Goal: Book appointment/travel/reservation

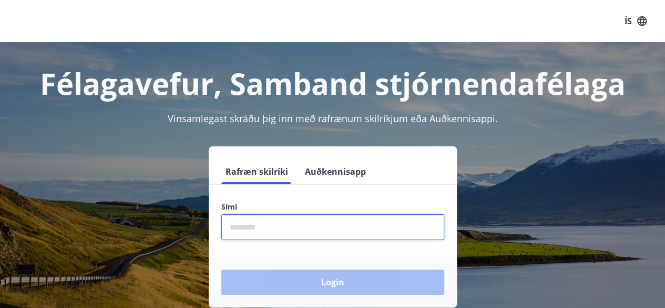
click at [262, 230] on input "phone" at bounding box center [332, 227] width 223 height 26
type input "********"
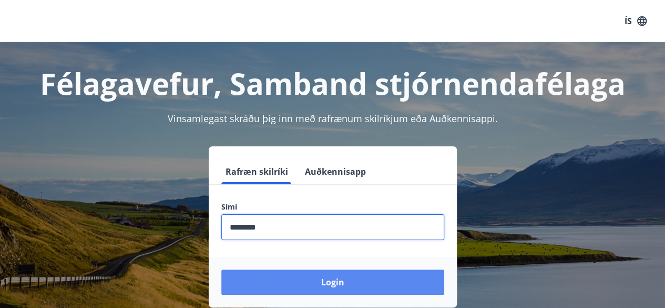
click at [326, 276] on button "Login" at bounding box center [332, 281] width 223 height 25
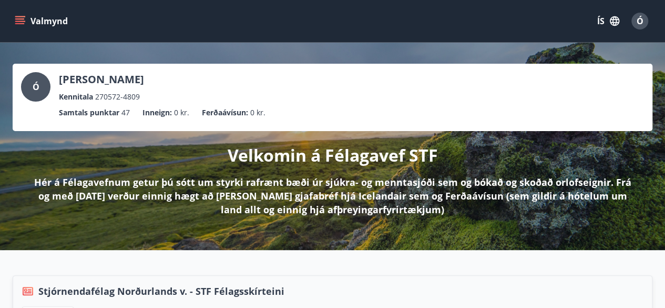
click at [20, 23] on icon "menu" at bounding box center [20, 21] width 11 height 11
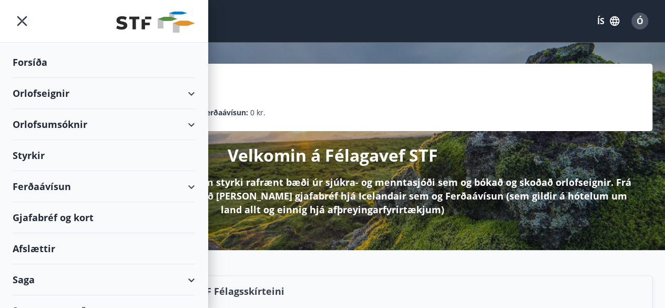
click at [178, 92] on div "Orlofseignir" at bounding box center [104, 93] width 182 height 31
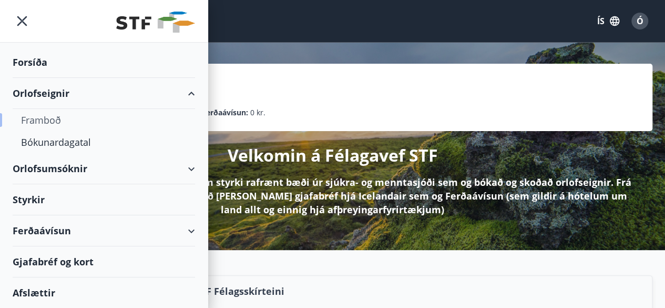
click at [54, 120] on div "Framboð" at bounding box center [104, 120] width 166 height 22
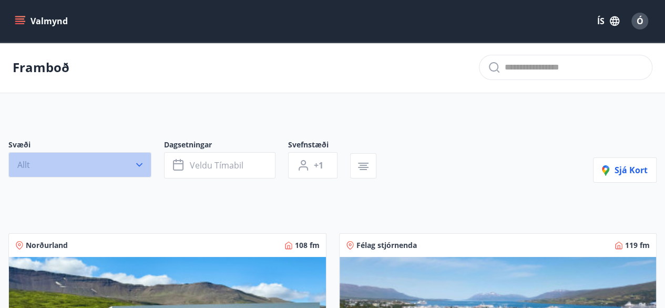
click at [140, 165] on icon "button" at bounding box center [139, 165] width 6 height 4
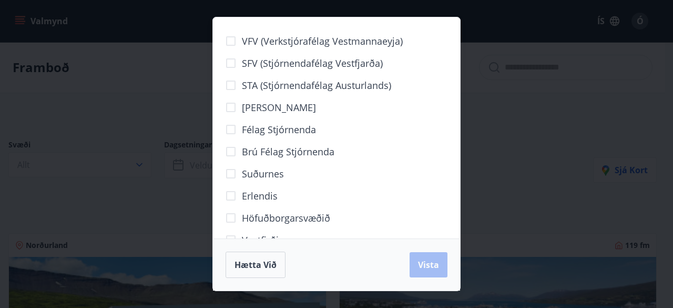
click at [546, 110] on div "VFV (Verkstjórafélag Vestmannaeyja) SFV (Stjórnendafélag Vestfjarða) STA (Stjór…" at bounding box center [336, 154] width 673 height 308
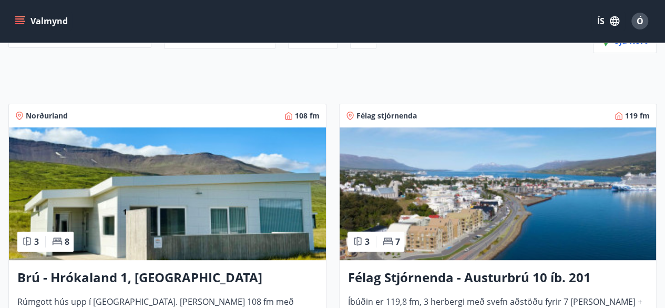
scroll to position [145, 0]
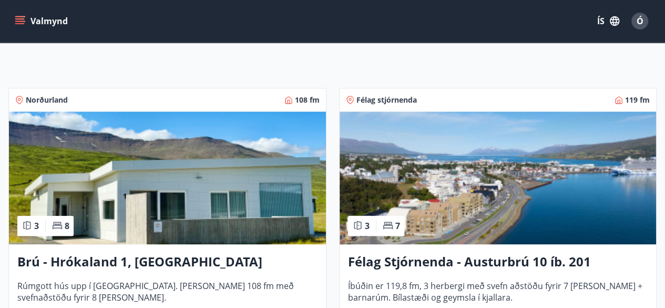
click at [458, 210] on img at bounding box center [498, 177] width 317 height 132
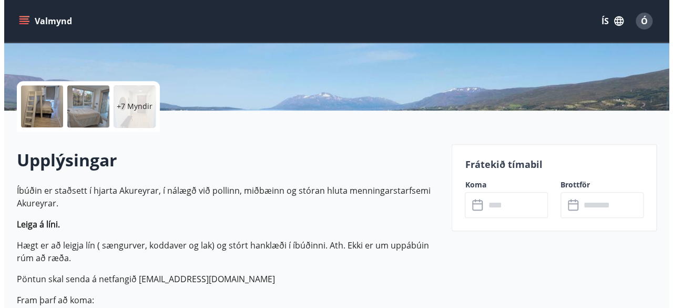
scroll to position [183, 0]
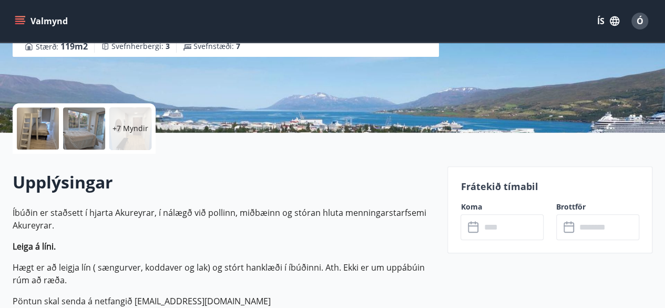
click at [121, 125] on p "+7 Myndir" at bounding box center [131, 128] width 36 height 11
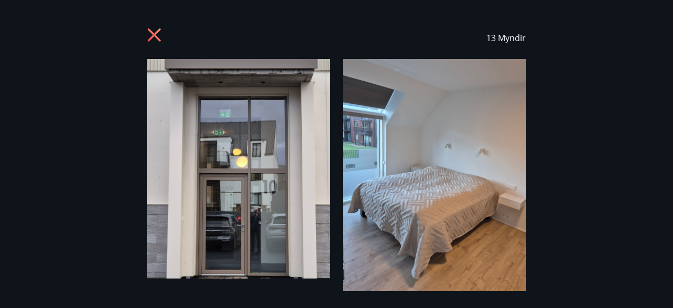
click at [492, 164] on img at bounding box center [434, 179] width 183 height 241
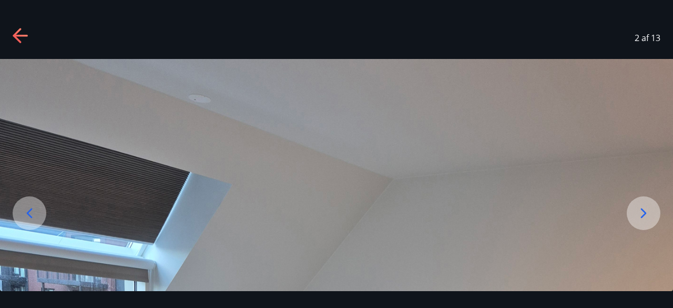
click at [650, 210] on icon at bounding box center [643, 213] width 17 height 17
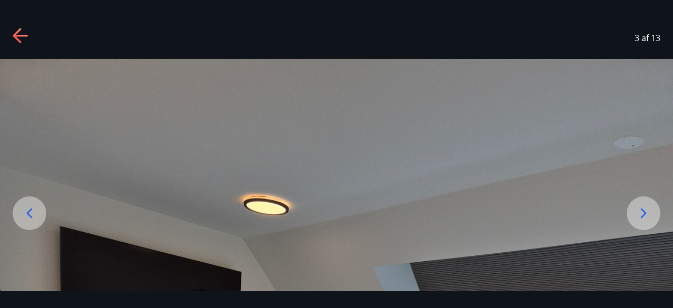
click at [650, 210] on icon at bounding box center [643, 213] width 17 height 17
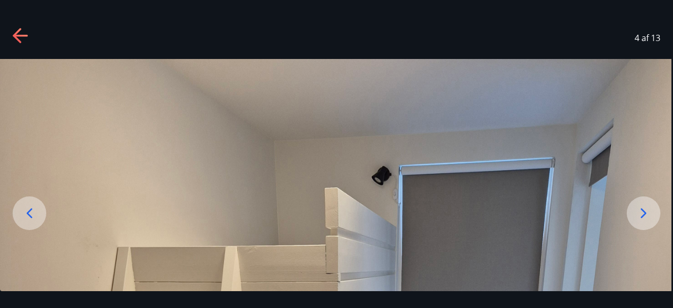
drag, startPoint x: 583, startPoint y: 231, endPoint x: 525, endPoint y: 190, distance: 71.2
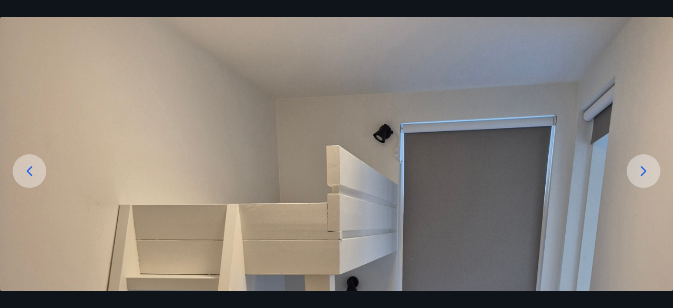
click at [639, 174] on icon at bounding box center [643, 170] width 17 height 17
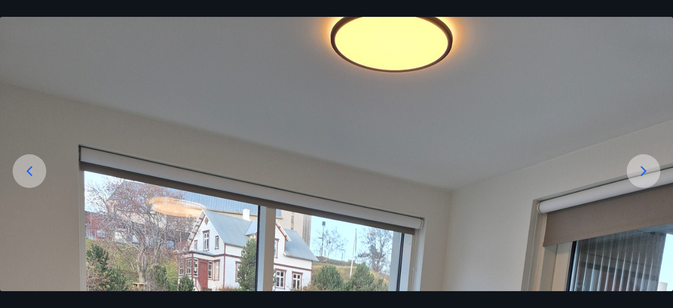
click at [639, 174] on icon at bounding box center [643, 170] width 17 height 17
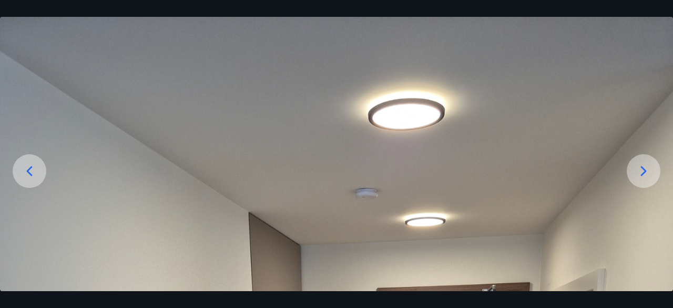
click at [639, 174] on icon at bounding box center [643, 170] width 17 height 17
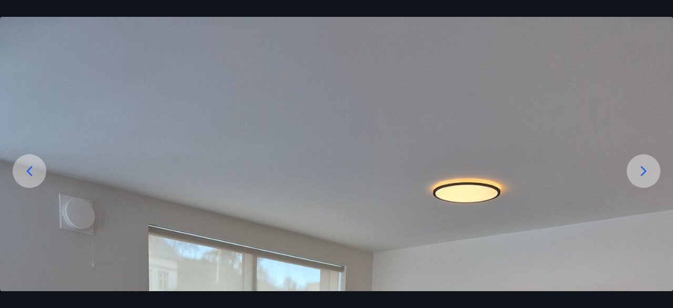
click at [639, 174] on icon at bounding box center [643, 170] width 17 height 17
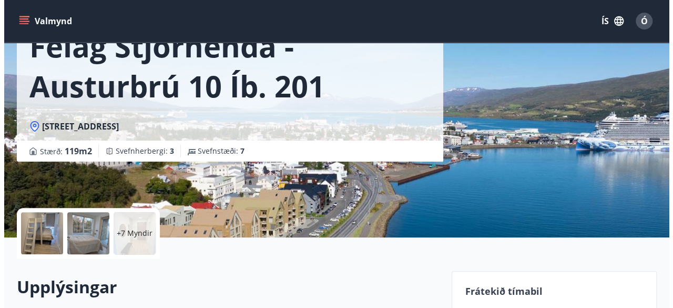
scroll to position [84, 0]
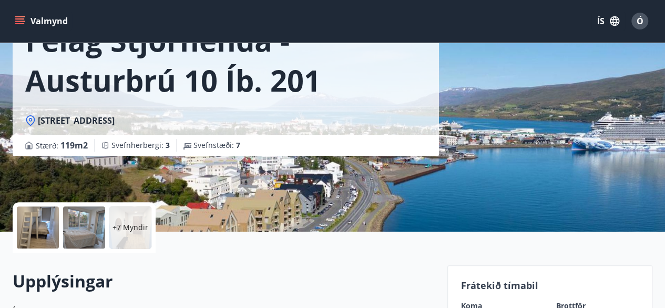
click at [27, 225] on div at bounding box center [38, 227] width 42 height 42
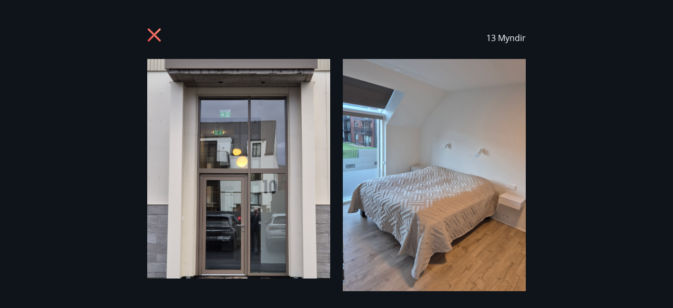
click at [666, 152] on div "13 Myndir" at bounding box center [336, 154] width 673 height 274
click at [414, 172] on img at bounding box center [434, 179] width 183 height 241
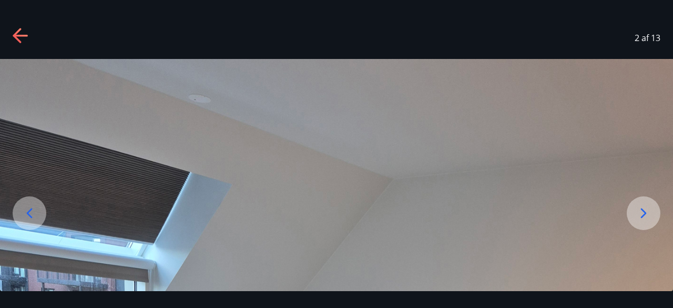
click at [648, 211] on icon at bounding box center [643, 213] width 17 height 17
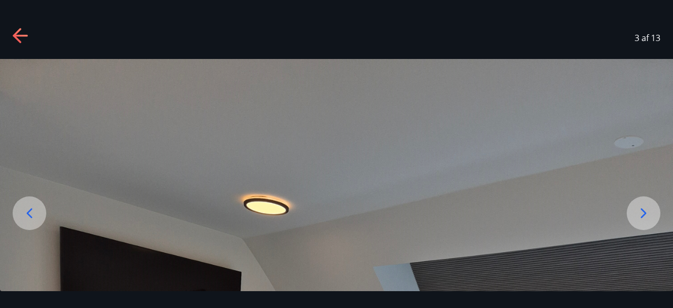
click at [648, 211] on icon at bounding box center [643, 213] width 17 height 17
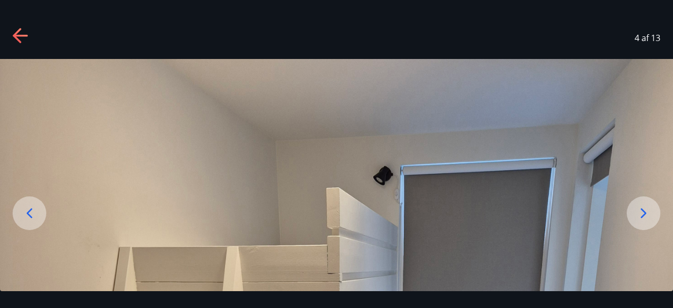
click at [648, 211] on icon at bounding box center [643, 213] width 17 height 17
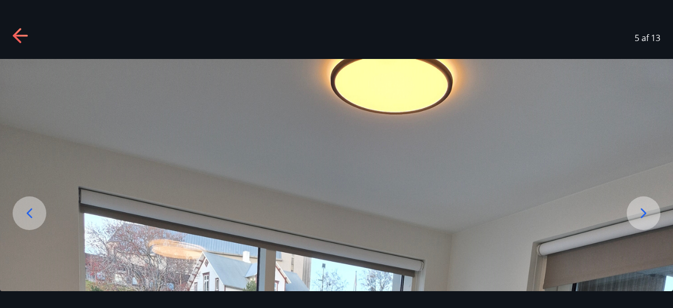
click at [648, 211] on icon at bounding box center [643, 213] width 17 height 17
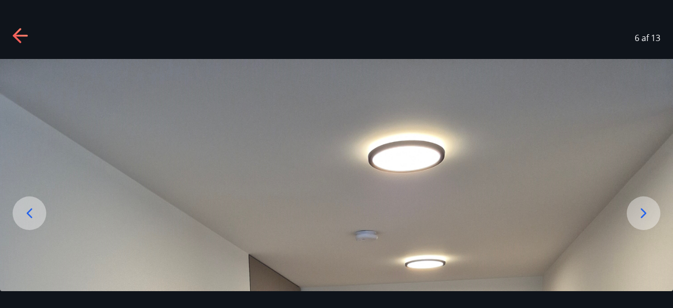
click at [648, 211] on icon at bounding box center [643, 213] width 17 height 17
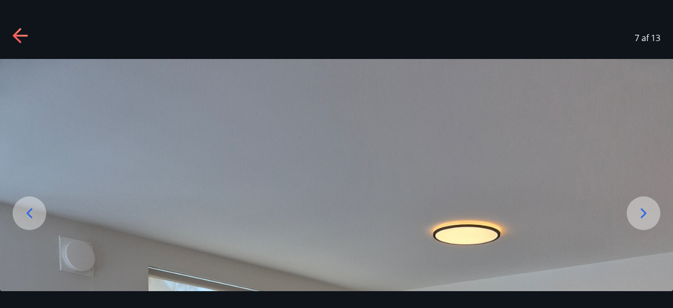
click at [648, 211] on icon at bounding box center [643, 213] width 17 height 17
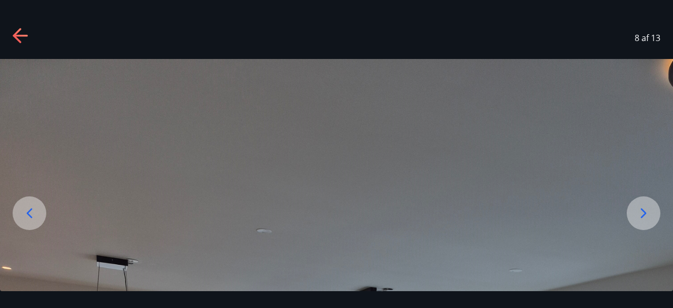
click at [648, 211] on icon at bounding box center [643, 213] width 17 height 17
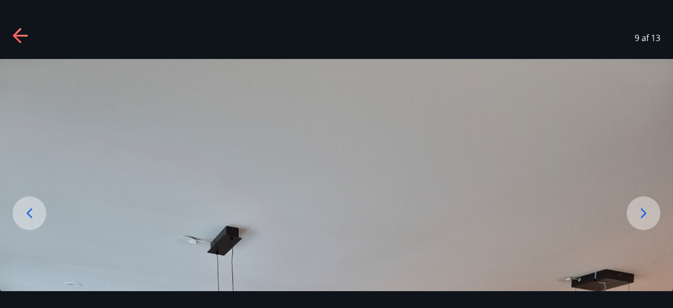
click at [648, 211] on icon at bounding box center [643, 213] width 17 height 17
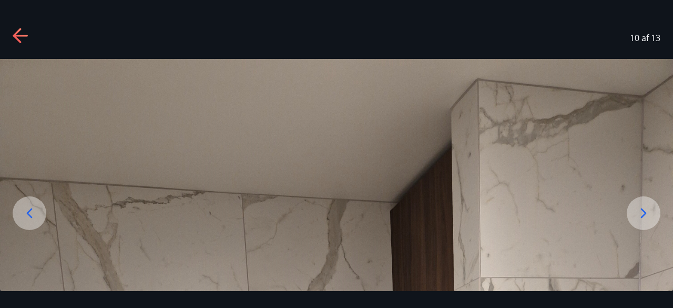
click at [648, 211] on icon at bounding box center [643, 213] width 17 height 17
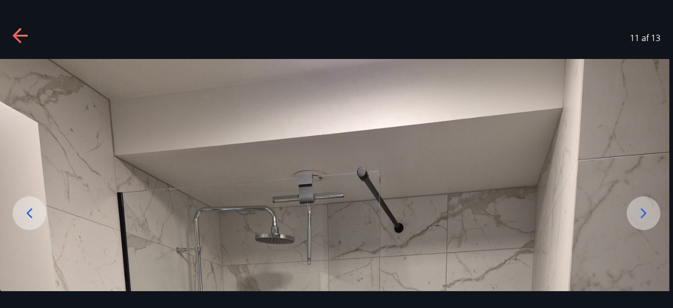
drag, startPoint x: 386, startPoint y: 240, endPoint x: 343, endPoint y: 130, distance: 118.5
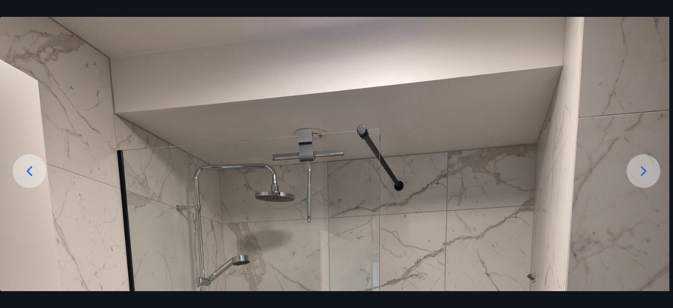
click at [649, 171] on icon at bounding box center [643, 170] width 17 height 17
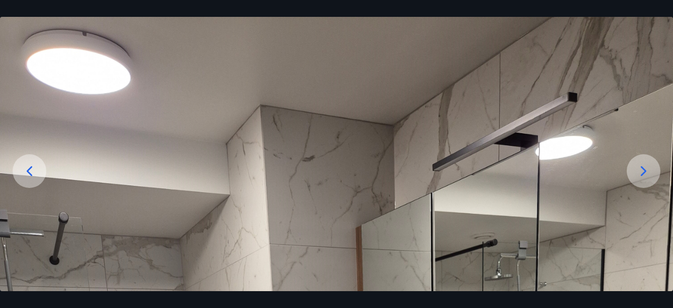
drag, startPoint x: 471, startPoint y: 167, endPoint x: 395, endPoint y: 175, distance: 76.2
click at [643, 171] on icon at bounding box center [643, 170] width 17 height 17
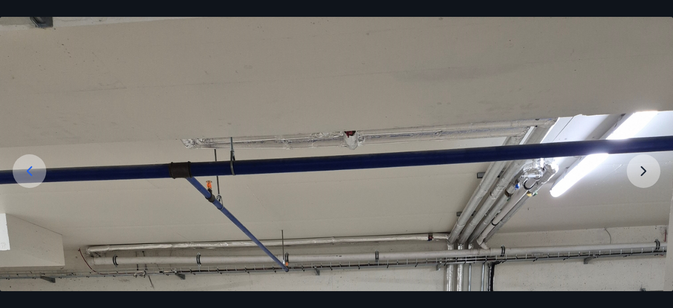
drag, startPoint x: 366, startPoint y: 240, endPoint x: 356, endPoint y: 184, distance: 56.7
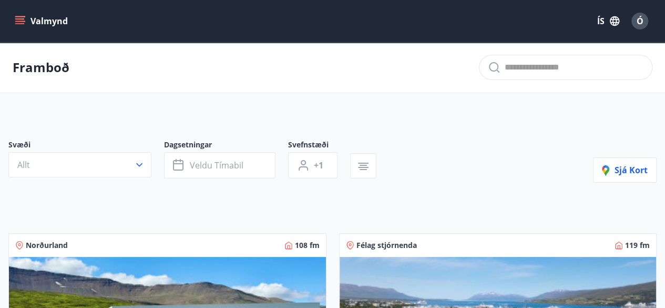
click at [30, 17] on button "Valmynd" at bounding box center [42, 21] width 59 height 19
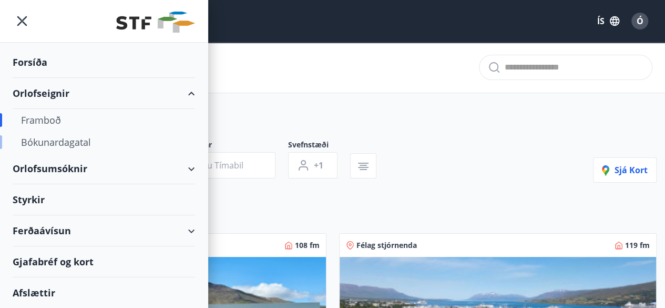
click at [63, 142] on div "Bókunardagatal" at bounding box center [104, 142] width 166 height 22
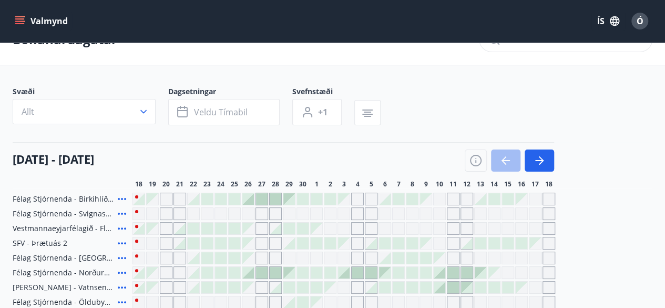
scroll to position [29, 0]
click at [546, 156] on button "button" at bounding box center [539, 159] width 29 height 22
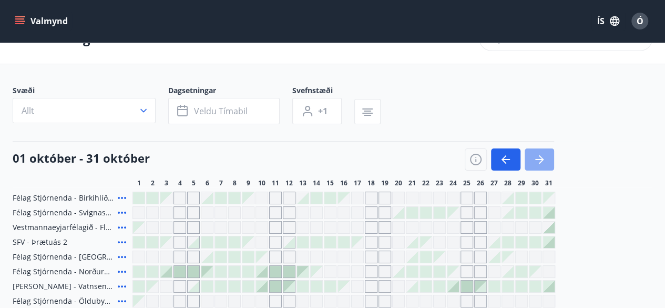
click at [529, 156] on button "button" at bounding box center [539, 159] width 29 height 22
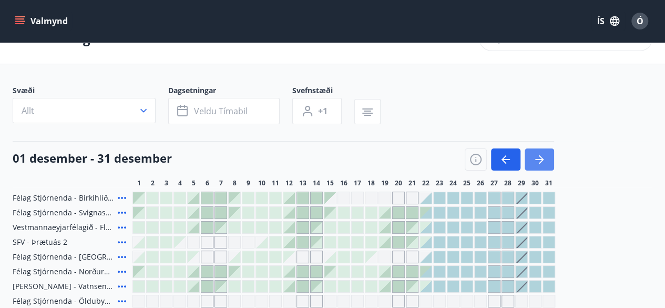
click at [529, 156] on button "button" at bounding box center [539, 159] width 29 height 22
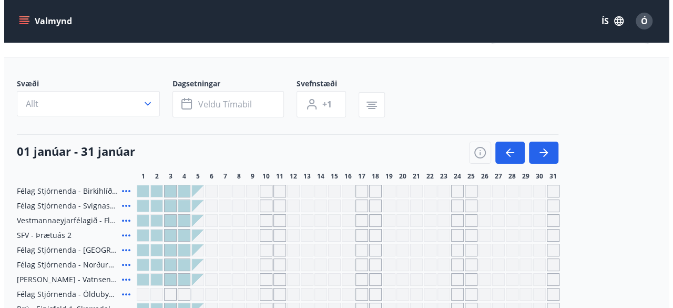
scroll to position [0, 0]
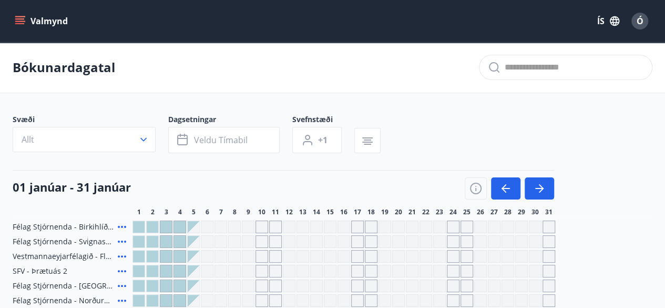
click at [17, 15] on button "Valmynd" at bounding box center [42, 21] width 59 height 19
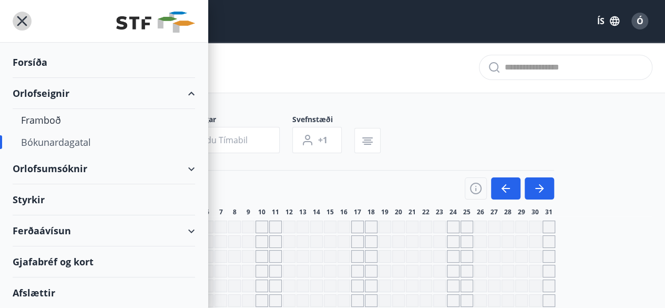
click at [17, 15] on icon "menu" at bounding box center [22, 21] width 19 height 19
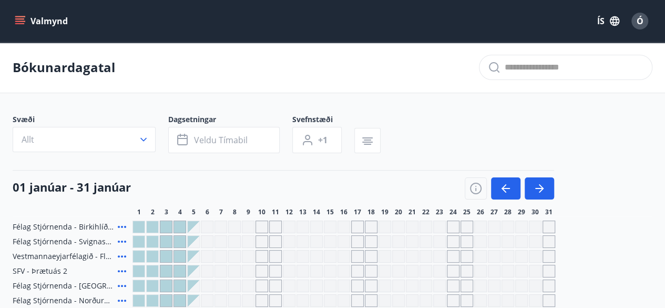
click at [643, 19] on div "Ó" at bounding box center [639, 21] width 17 height 17
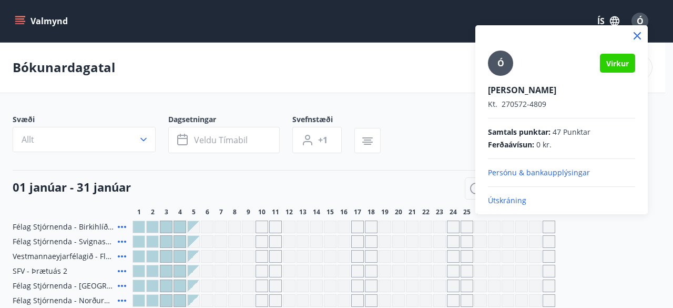
click at [508, 200] on p "Útskráning" at bounding box center [561, 200] width 147 height 11
